Goal: Information Seeking & Learning: Learn about a topic

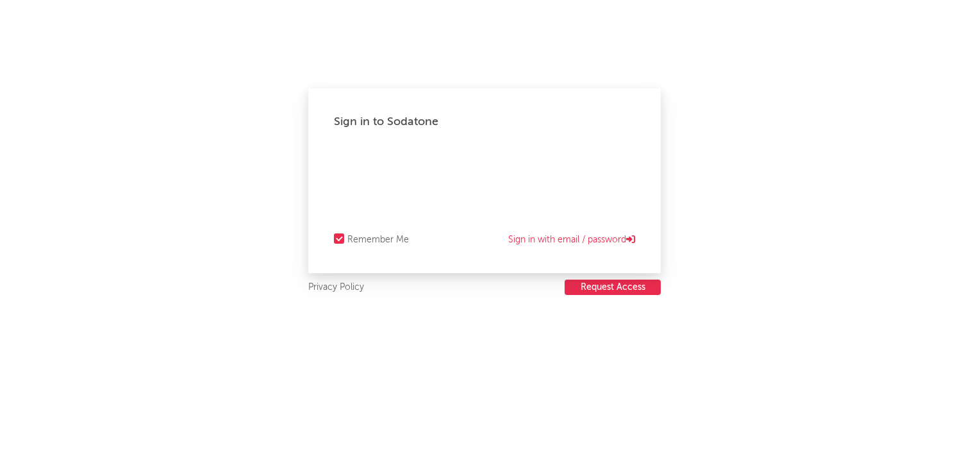
select select "recorded_music"
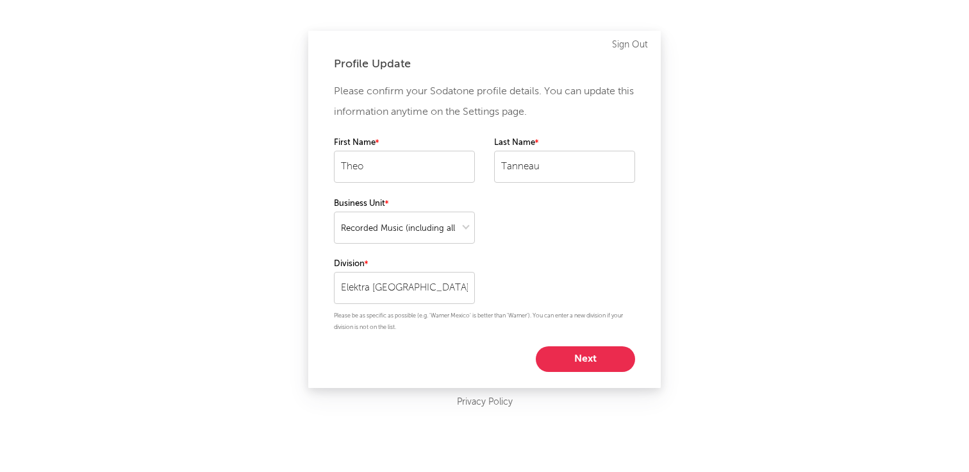
click at [574, 355] on button "Next" at bounding box center [585, 359] width 99 height 26
select select "director_vp"
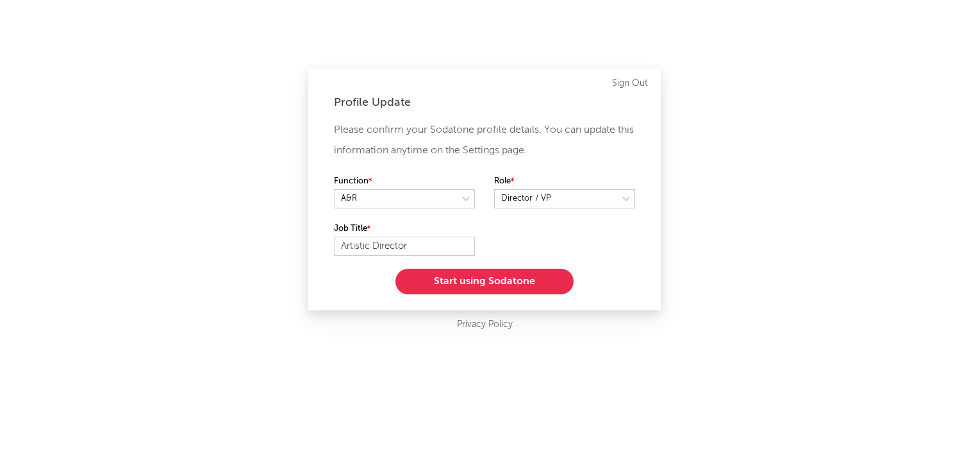
click at [537, 285] on button "Start using Sodatone" at bounding box center [485, 282] width 178 height 26
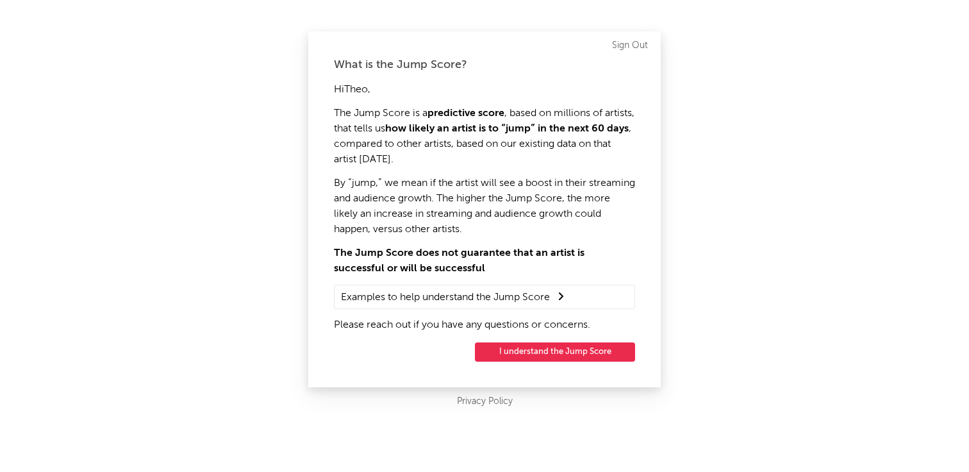
click at [533, 363] on div "What is the Jump Score? Hi Theo , The Jump Score is a predictive score , based …" at bounding box center [484, 209] width 353 height 356
click at [530, 355] on button "I understand the Jump Score" at bounding box center [555, 351] width 160 height 19
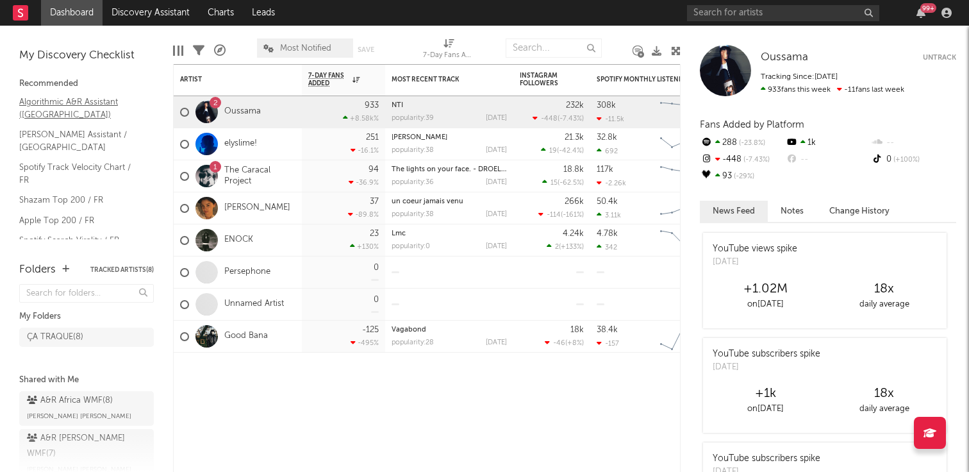
click at [88, 105] on link "Algorithmic A&R Assistant (France)" at bounding box center [80, 108] width 122 height 26
click at [94, 137] on link "Nielsen Assistant / France" at bounding box center [80, 141] width 122 height 26
click at [94, 160] on link "Spotify Track Velocity Chart / FR" at bounding box center [80, 173] width 122 height 26
click at [83, 160] on link "Spotify Track Velocity Chart / FR" at bounding box center [80, 173] width 122 height 26
click at [65, 233] on link "Spotify Search Virality / FR" at bounding box center [80, 240] width 122 height 14
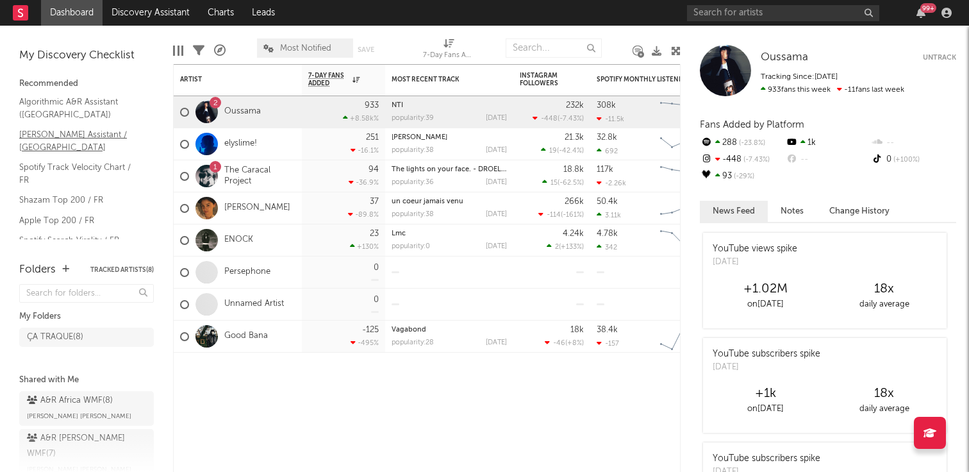
click at [71, 135] on link "Nielsen Assistant / France" at bounding box center [80, 141] width 122 height 26
click at [78, 193] on link "Shazam Top 200 / FR" at bounding box center [80, 200] width 122 height 14
click at [231, 110] on link "Oussama" at bounding box center [242, 111] width 37 height 11
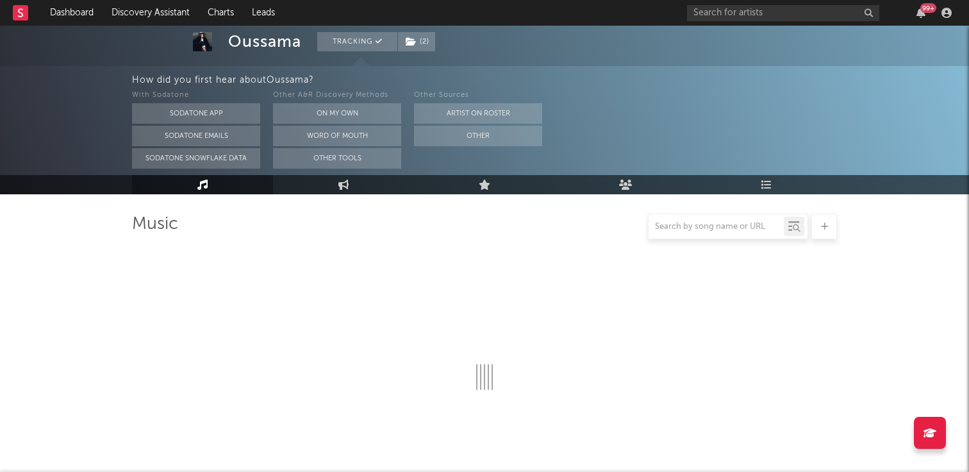
select select "6m"
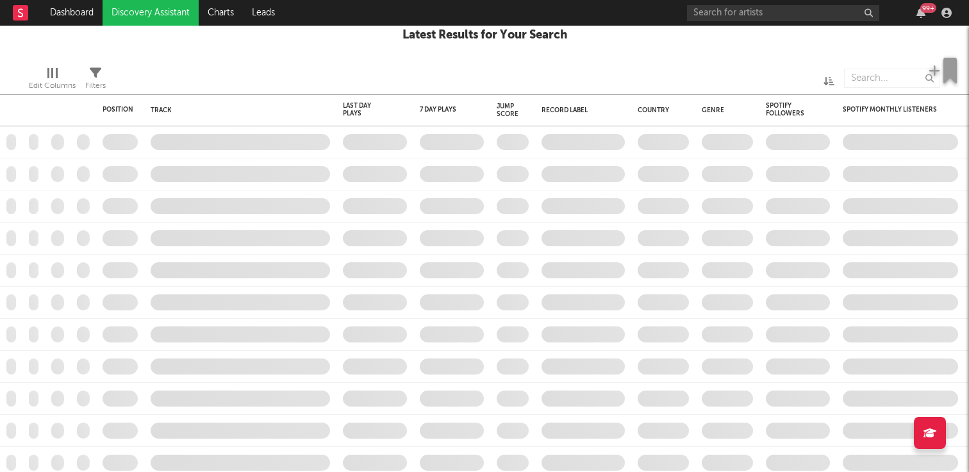
checkbox input "true"
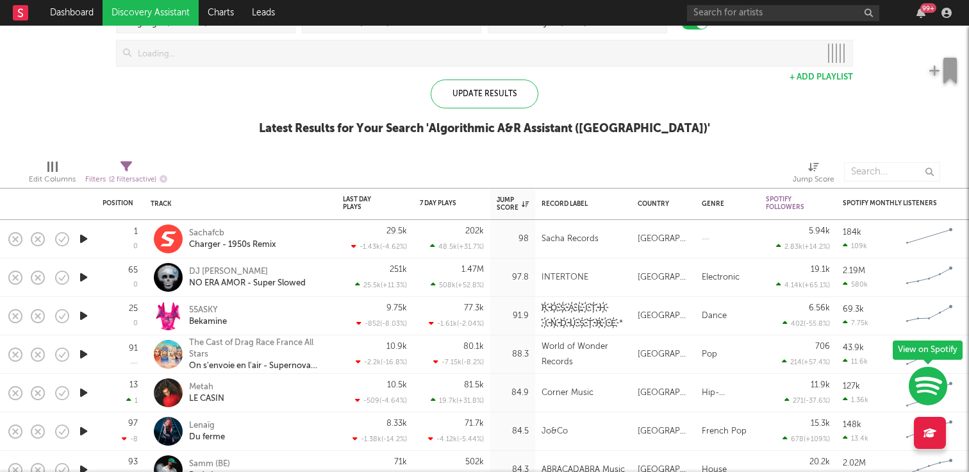
click at [85, 276] on icon "button" at bounding box center [83, 277] width 13 height 16
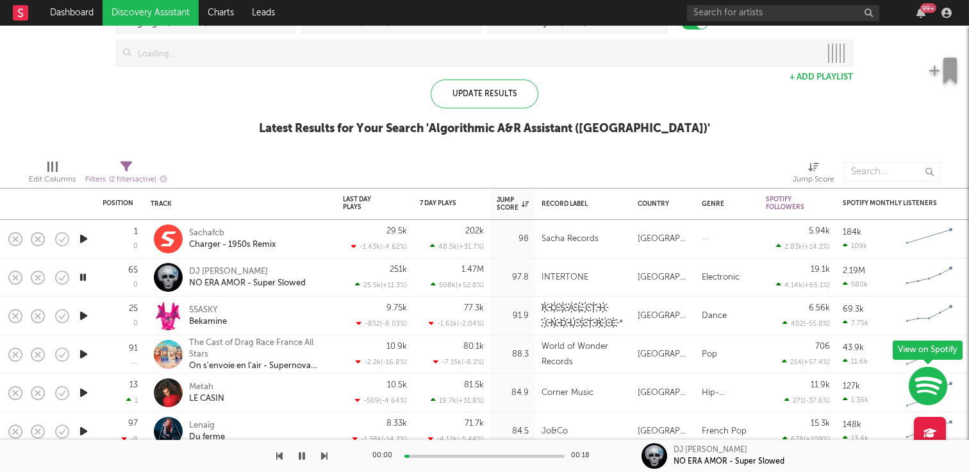
click at [85, 316] on icon "button" at bounding box center [83, 316] width 13 height 16
click at [84, 360] on icon "button" at bounding box center [83, 354] width 13 height 16
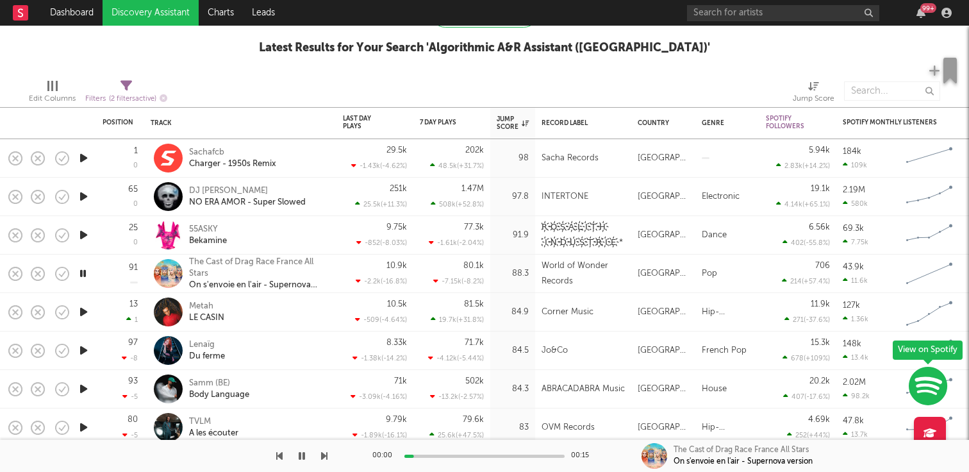
click at [85, 313] on icon "button" at bounding box center [83, 312] width 13 height 16
click at [84, 347] on icon "button" at bounding box center [83, 350] width 13 height 16
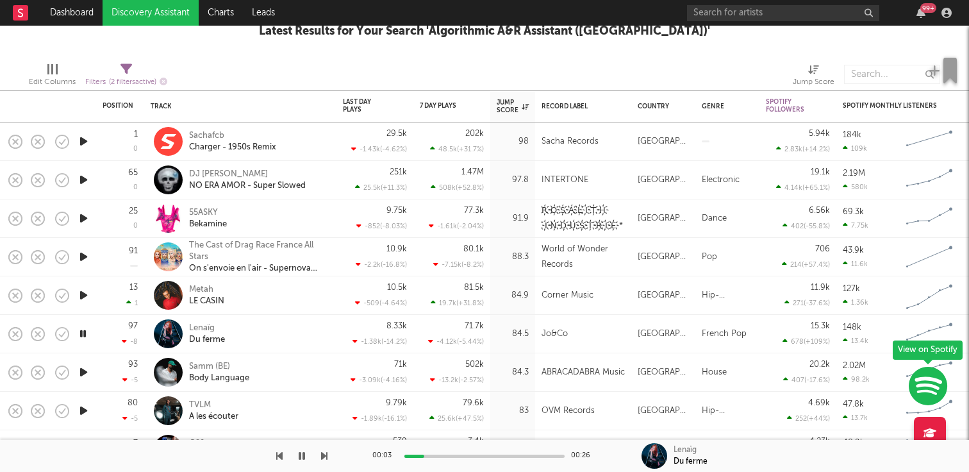
click at [85, 372] on icon "button" at bounding box center [83, 372] width 13 height 16
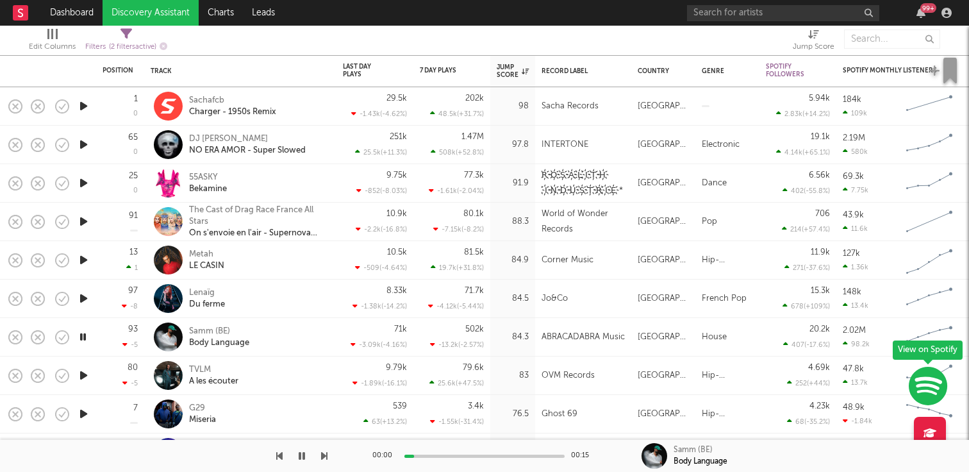
click at [83, 376] on icon "button" at bounding box center [83, 375] width 13 height 16
click at [83, 411] on icon "button" at bounding box center [83, 414] width 13 height 16
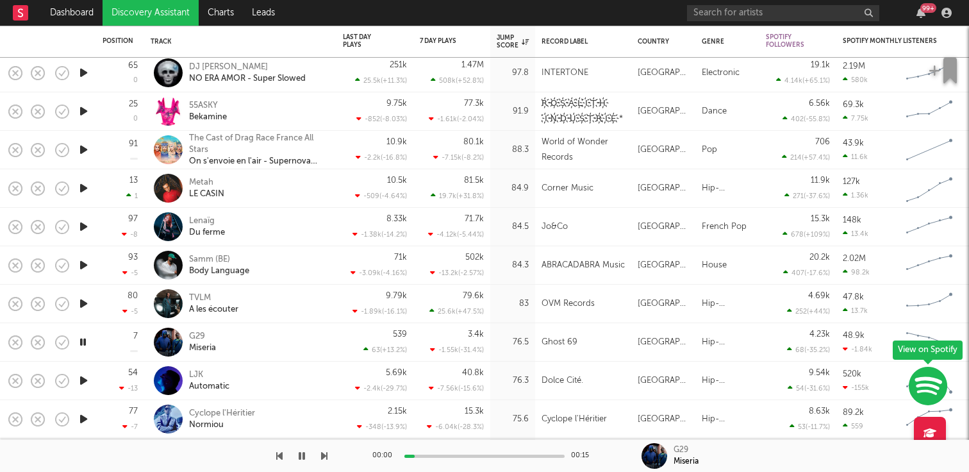
click at [83, 381] on icon "button" at bounding box center [83, 380] width 13 height 16
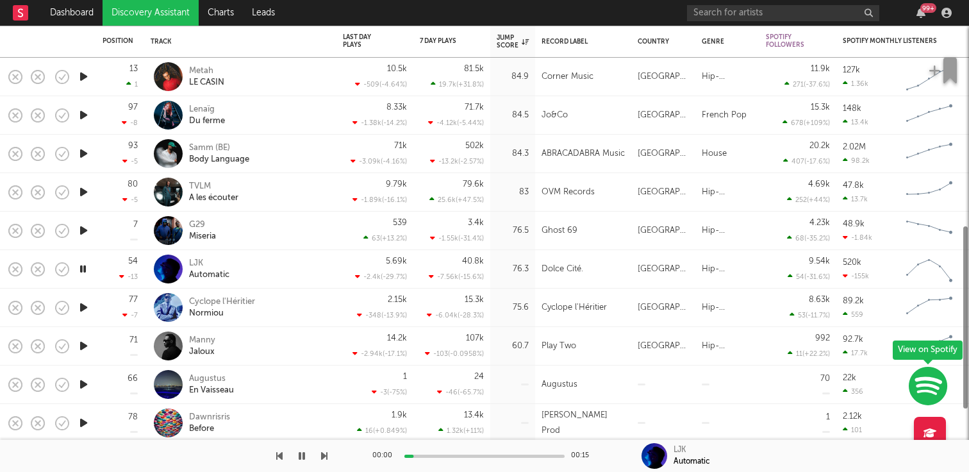
click at [84, 350] on icon "button" at bounding box center [83, 346] width 13 height 16
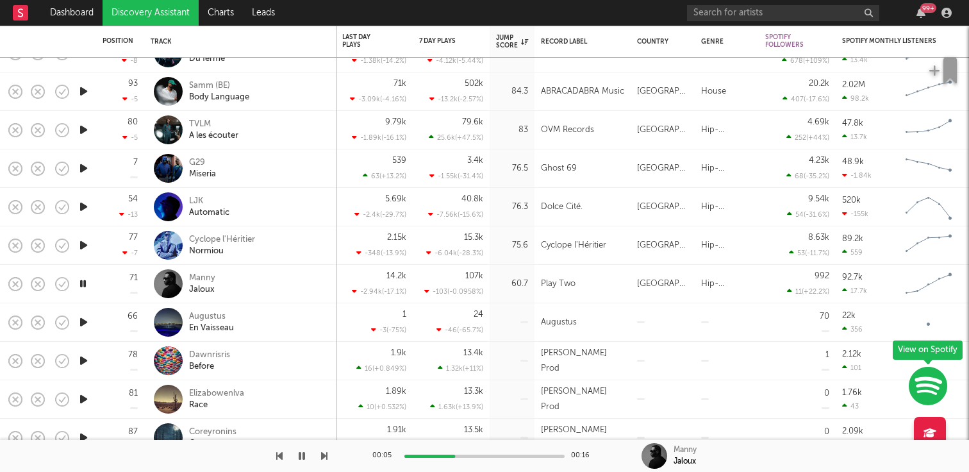
click at [86, 321] on icon "button" at bounding box center [83, 322] width 13 height 16
click at [83, 359] on icon "button" at bounding box center [83, 361] width 13 height 16
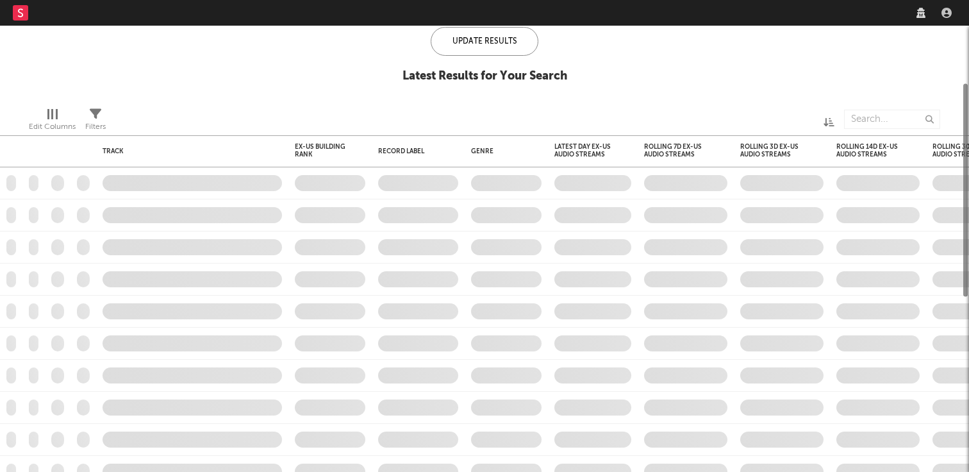
checkbox input "true"
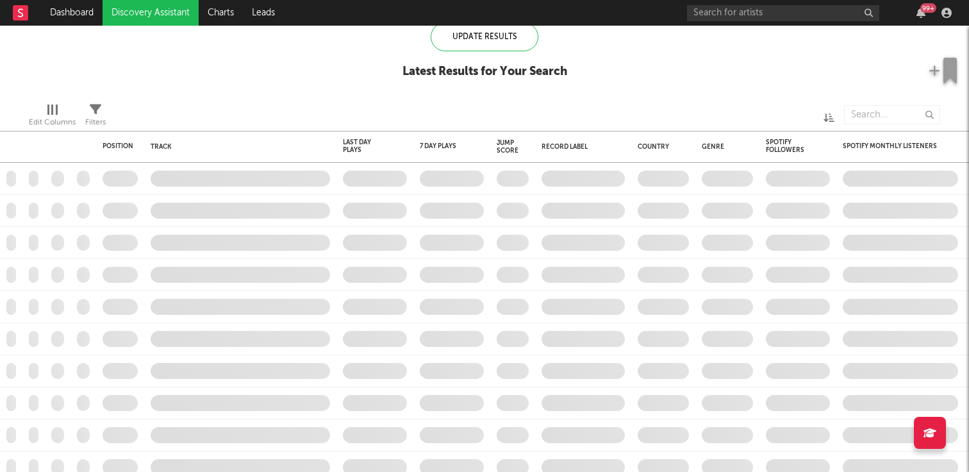
checkbox input "true"
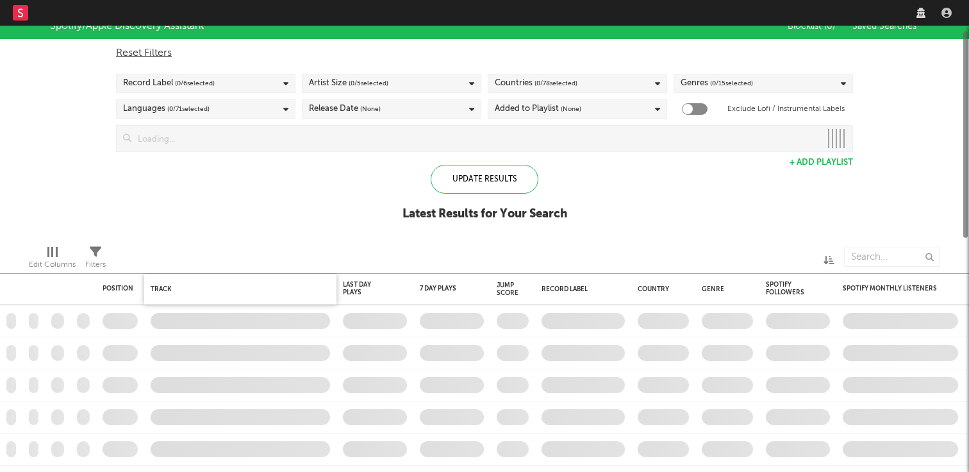
checkbox input "true"
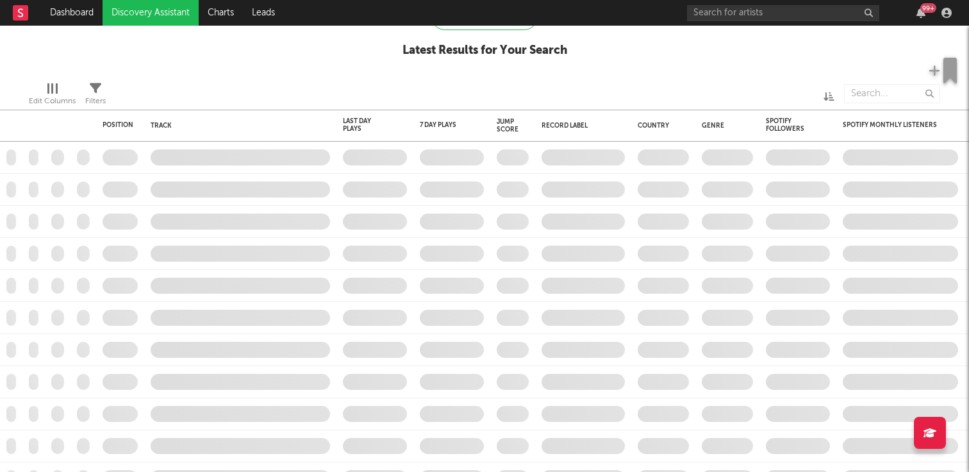
checkbox input "true"
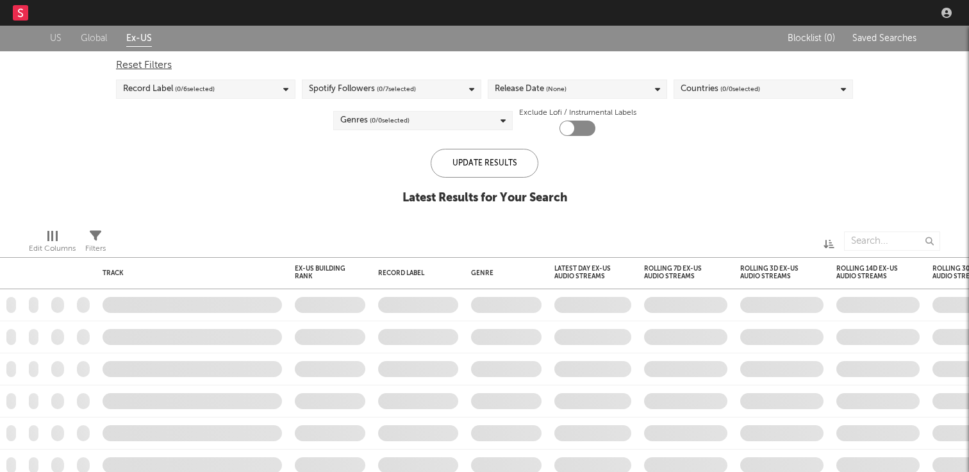
checkbox input "true"
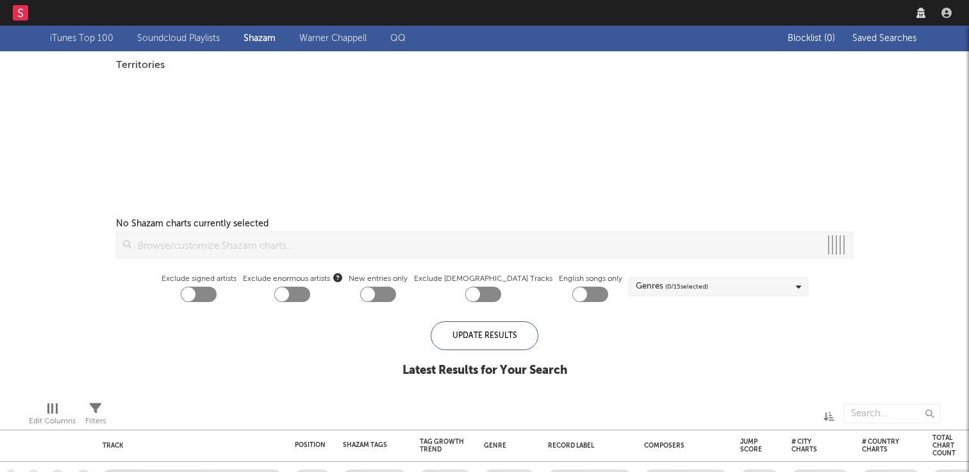
checkbox input "true"
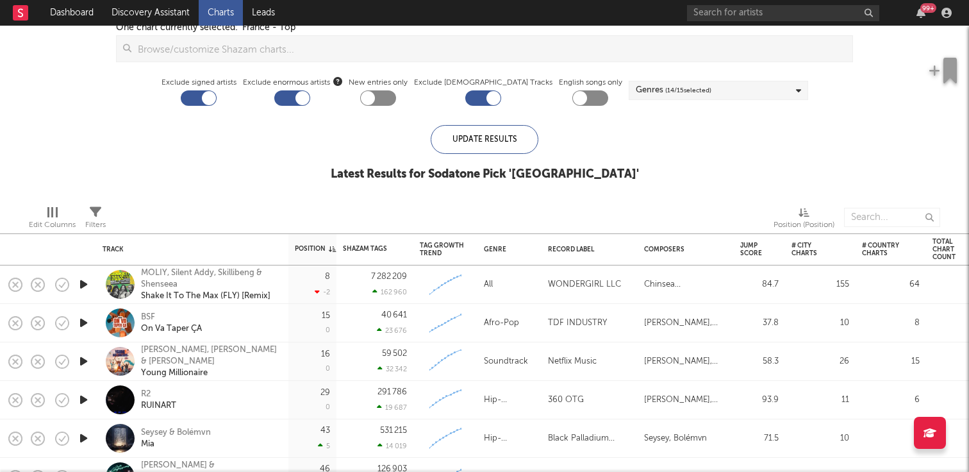
click at [81, 321] on icon "button" at bounding box center [83, 323] width 13 height 16
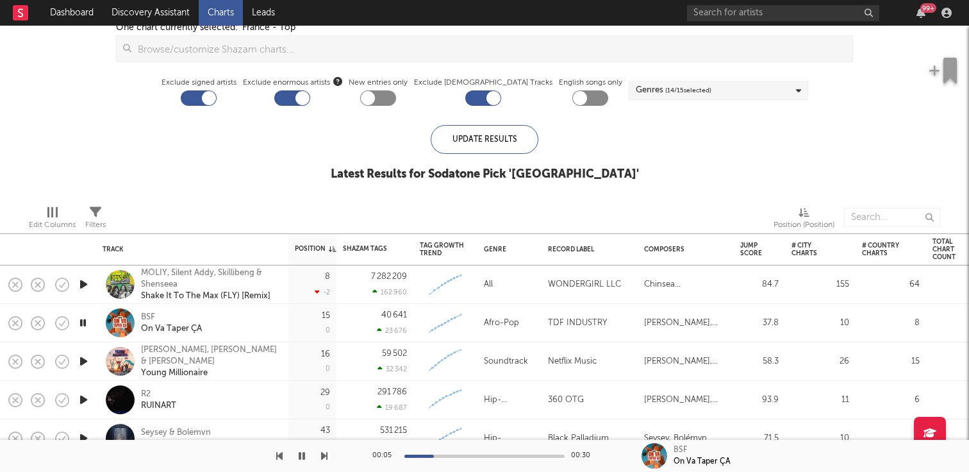
click at [79, 362] on icon "button" at bounding box center [83, 361] width 13 height 16
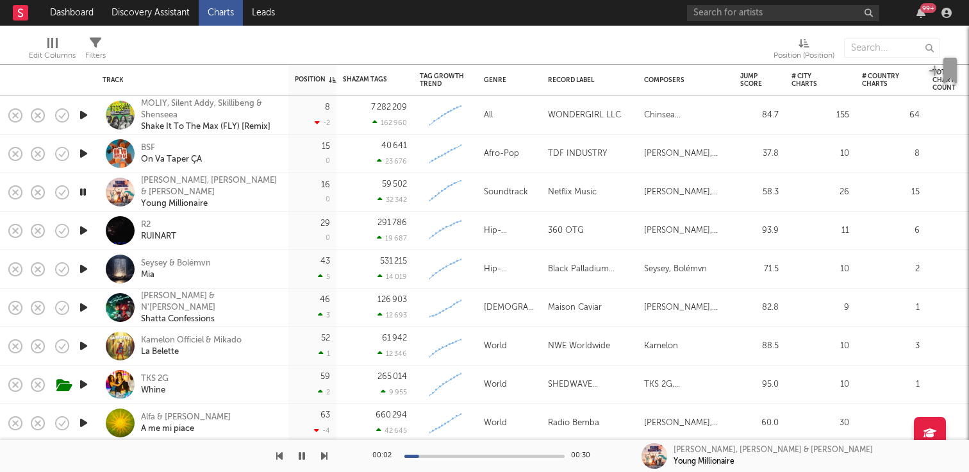
click at [81, 272] on icon "button" at bounding box center [83, 269] width 13 height 16
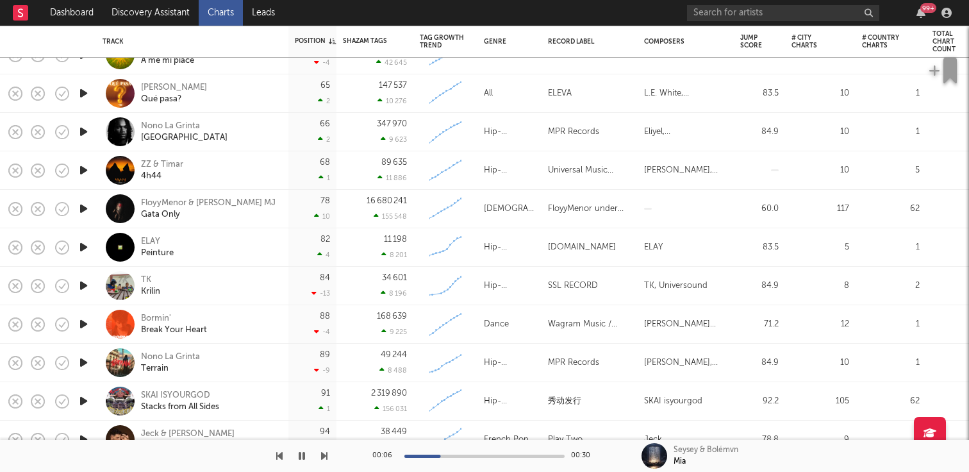
click at [90, 364] on icon "button" at bounding box center [83, 363] width 13 height 16
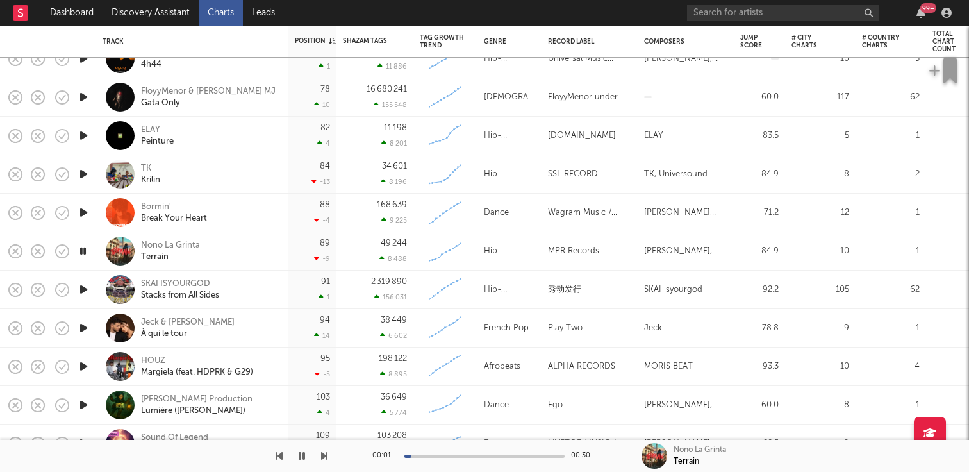
click at [87, 367] on icon "button" at bounding box center [83, 366] width 13 height 16
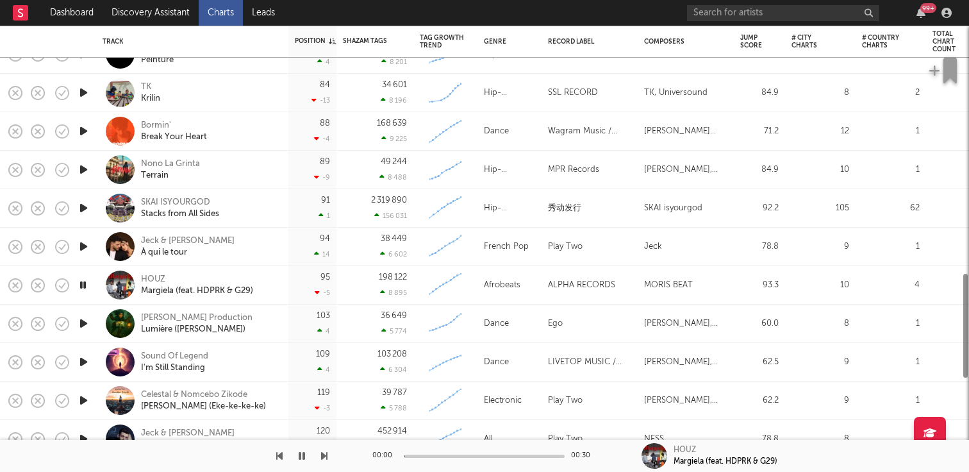
click at [83, 359] on icon "button" at bounding box center [83, 362] width 13 height 16
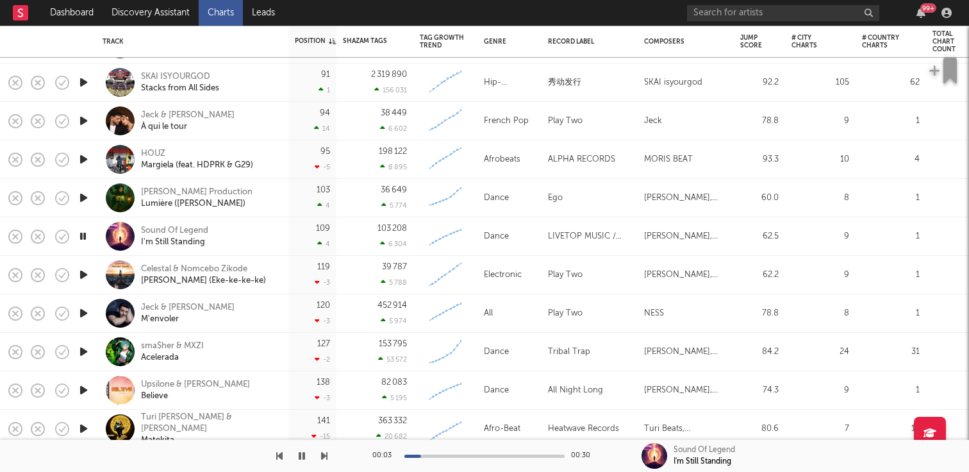
click at [83, 347] on icon "button" at bounding box center [83, 352] width 13 height 16
click at [83, 391] on icon "button" at bounding box center [83, 390] width 13 height 16
